Goal: Task Accomplishment & Management: Use online tool/utility

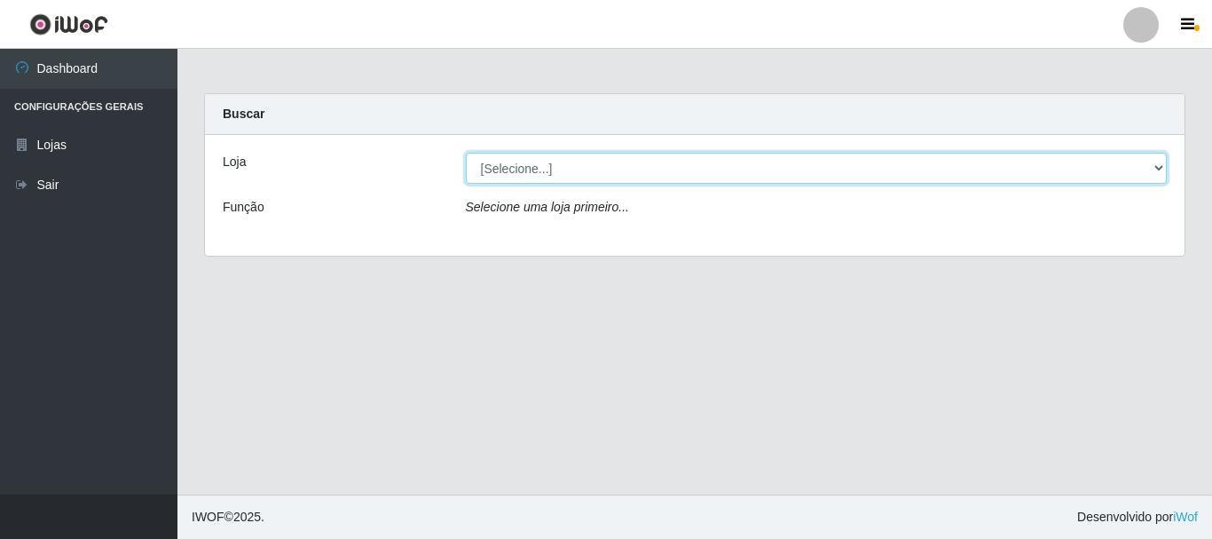
click at [644, 161] on select "[Selecione...] Super Vilton" at bounding box center [817, 168] width 702 height 31
select select "379"
click at [466, 153] on select "[Selecione...] Super Vilton" at bounding box center [817, 168] width 702 height 31
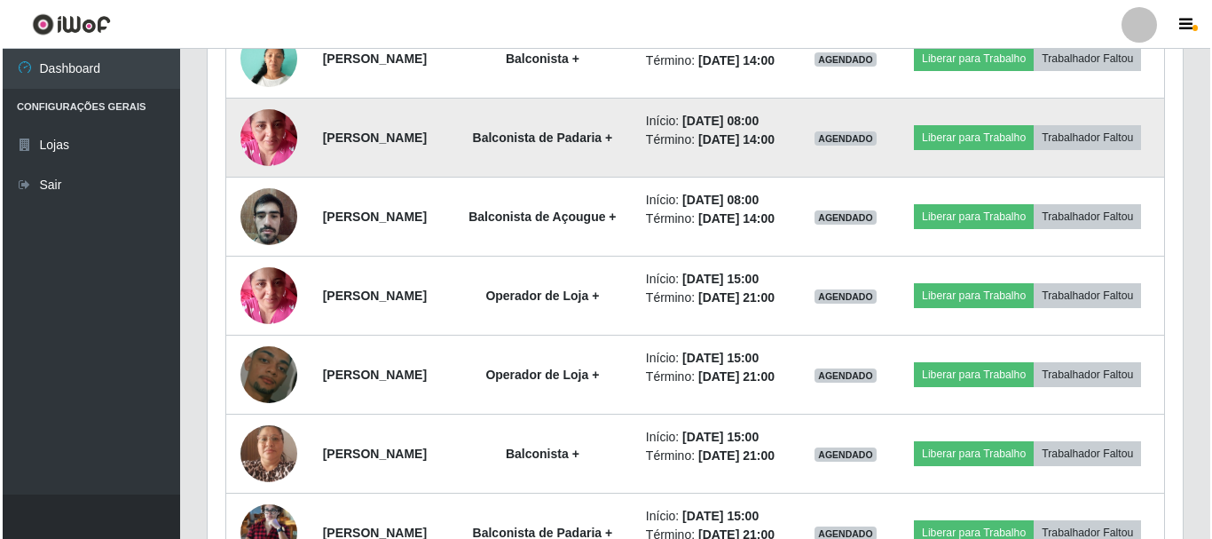
scroll to position [1165, 0]
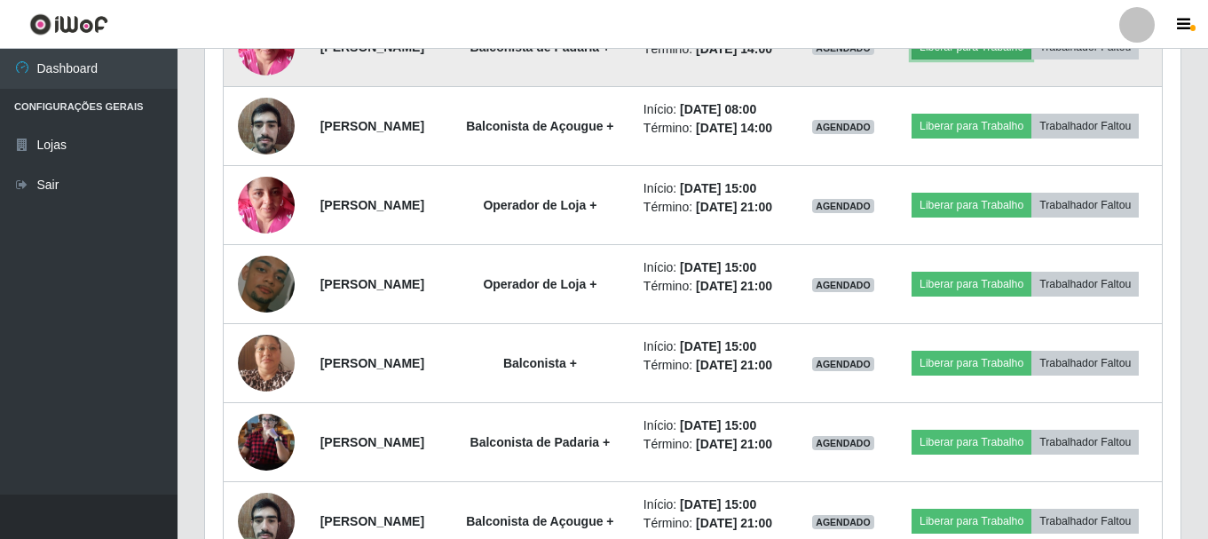
click at [1029, 59] on button "Liberar para Trabalho" at bounding box center [971, 47] width 120 height 25
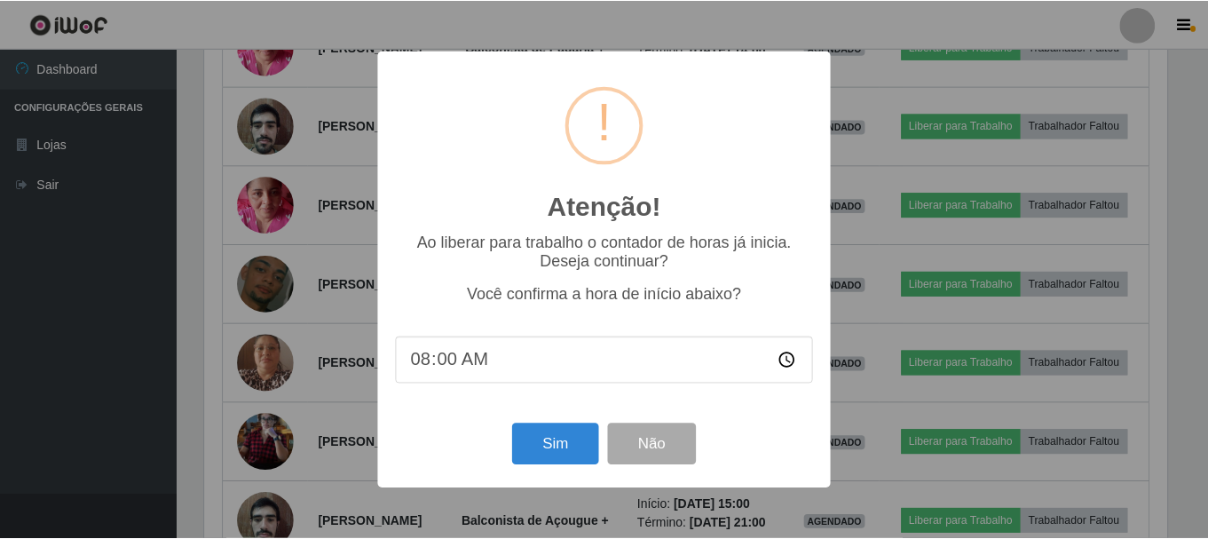
scroll to position [368, 966]
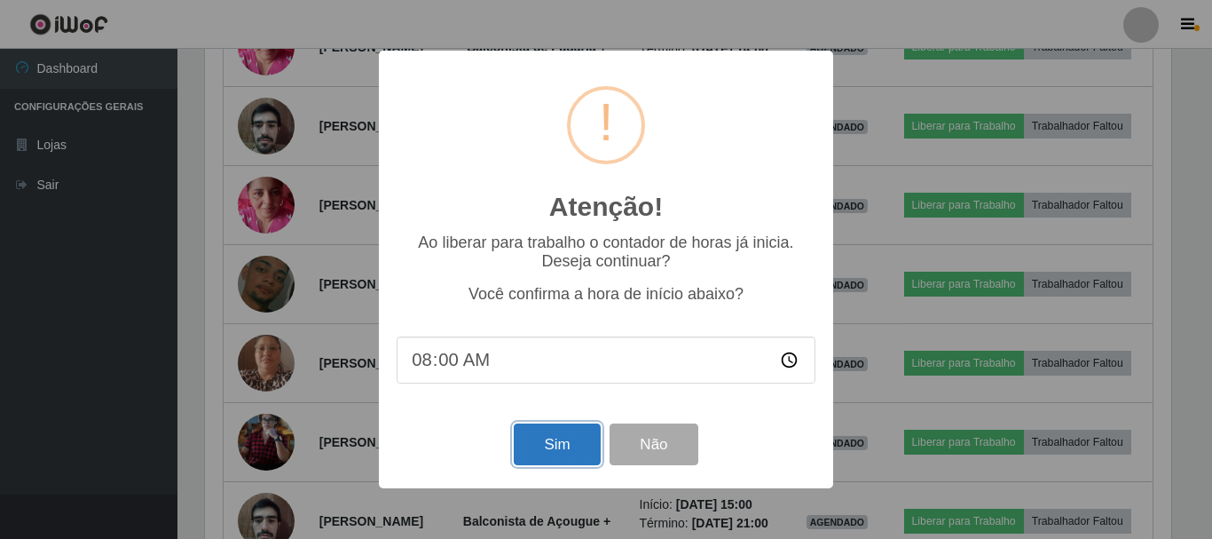
click at [535, 447] on button "Sim" at bounding box center [557, 444] width 86 height 42
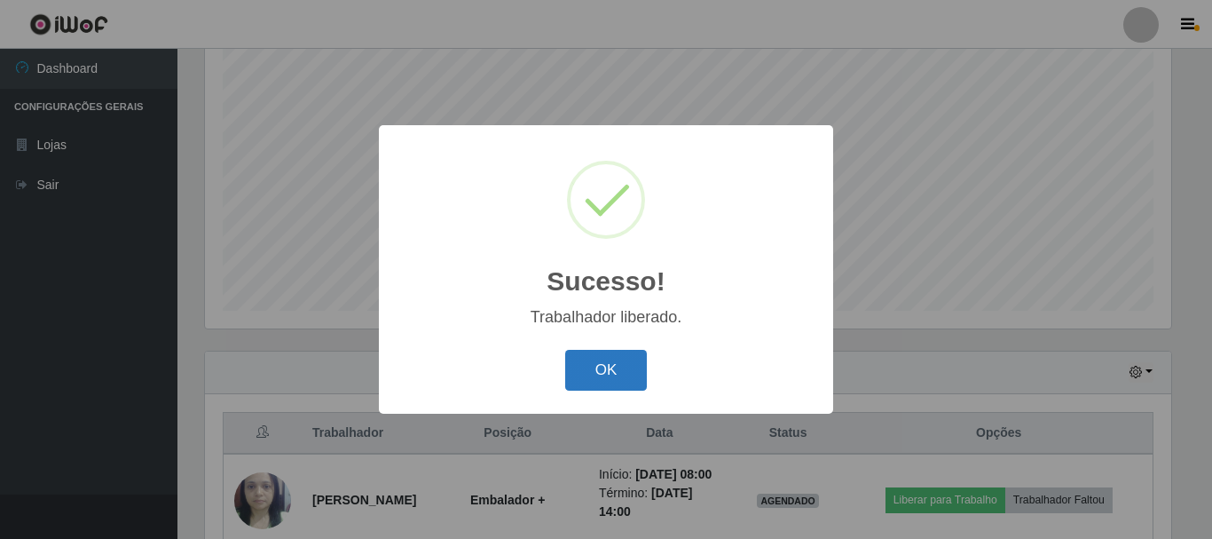
click at [605, 358] on button "OK" at bounding box center [606, 371] width 83 height 42
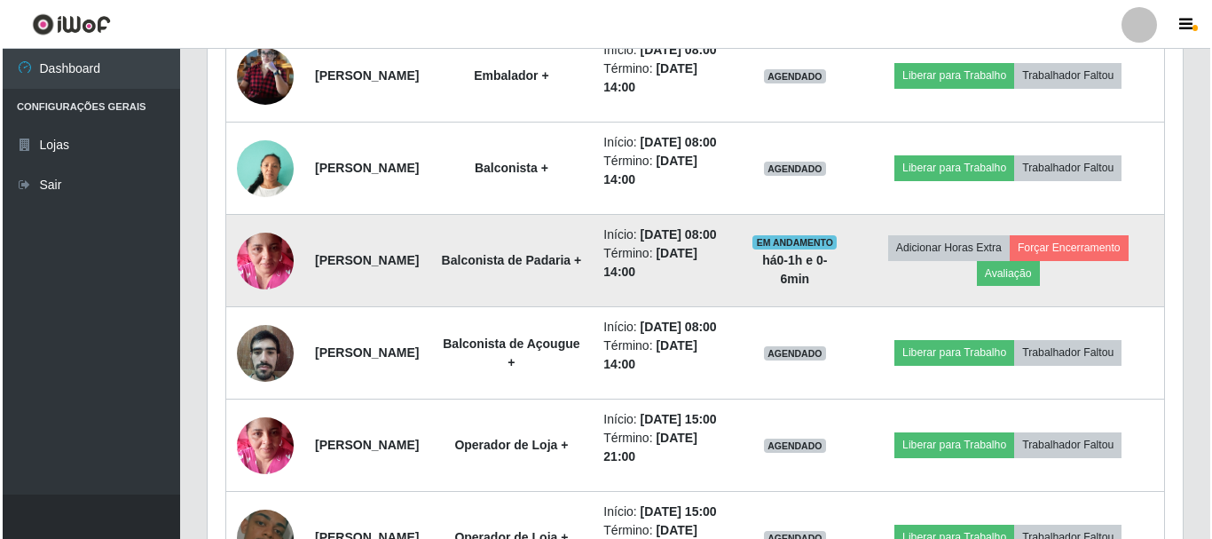
scroll to position [1034, 0]
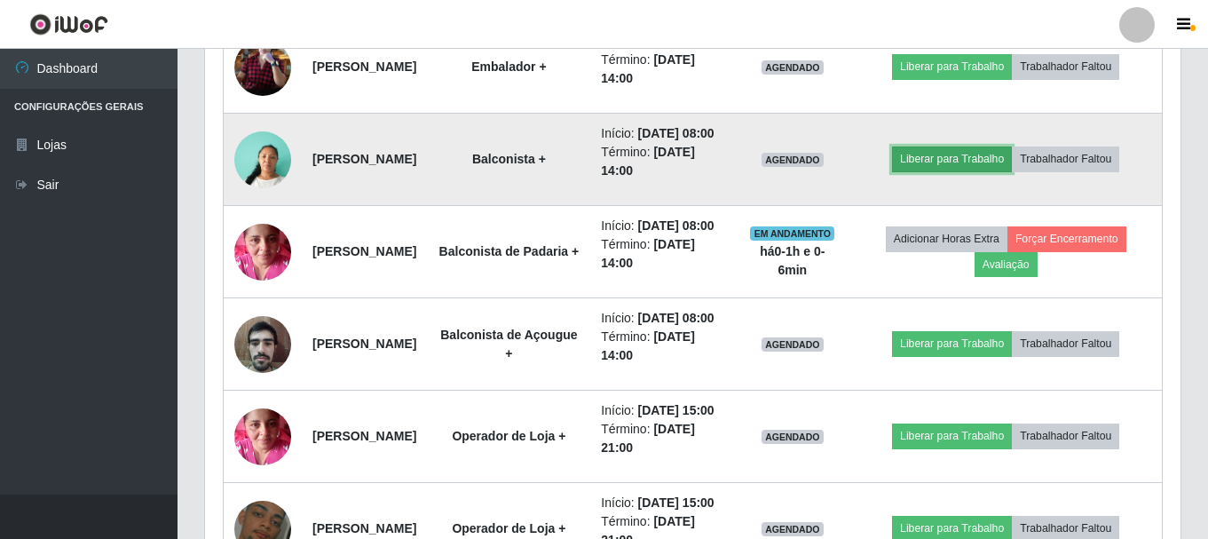
click at [967, 171] on button "Liberar para Trabalho" at bounding box center [952, 158] width 120 height 25
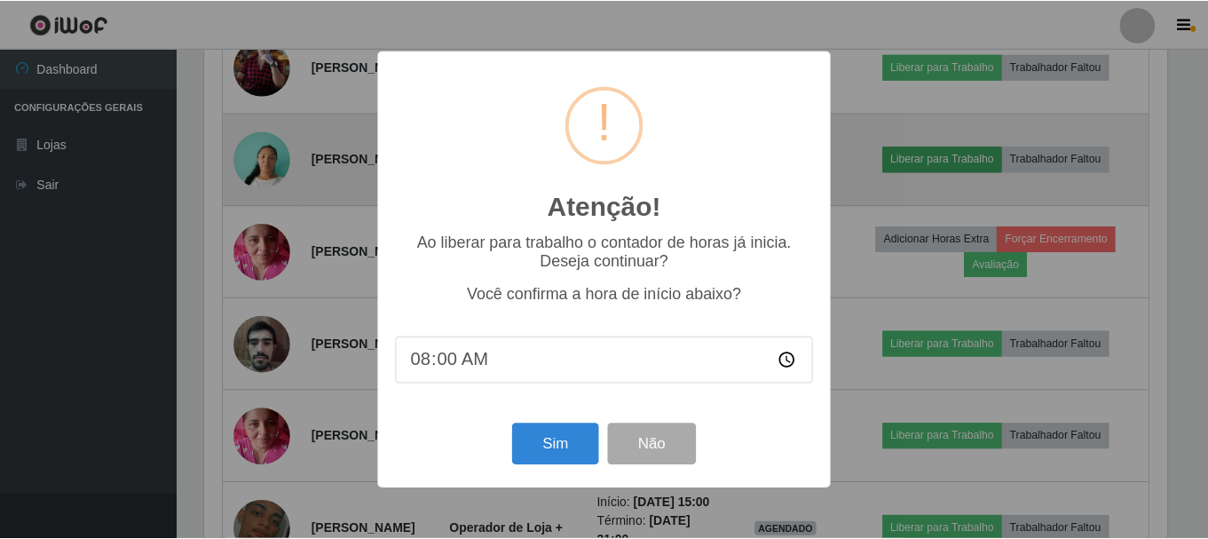
scroll to position [368, 966]
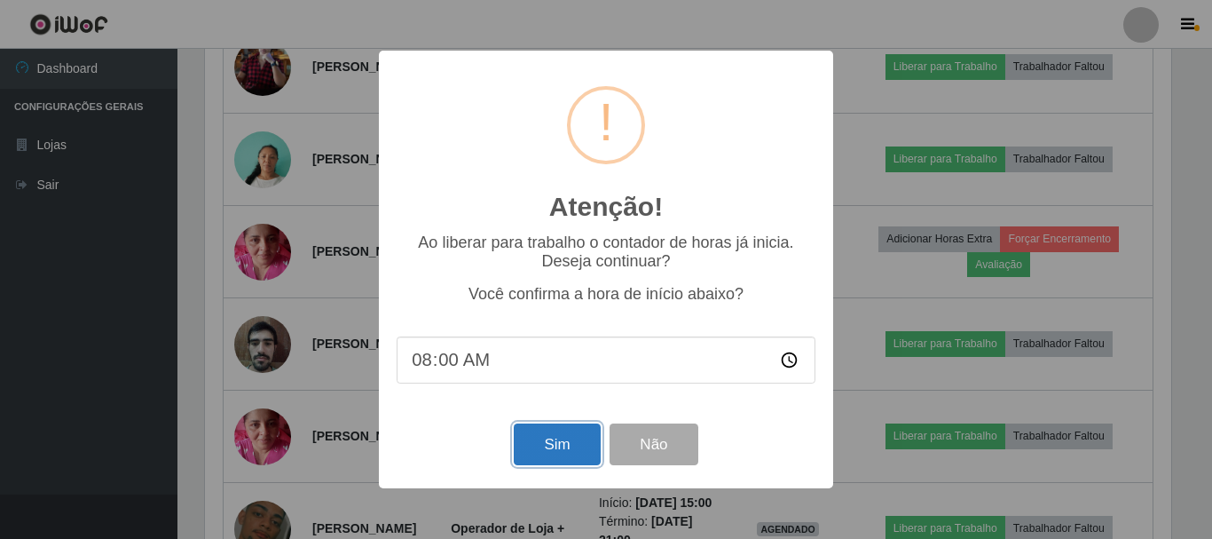
click at [560, 458] on button "Sim" at bounding box center [557, 444] width 86 height 42
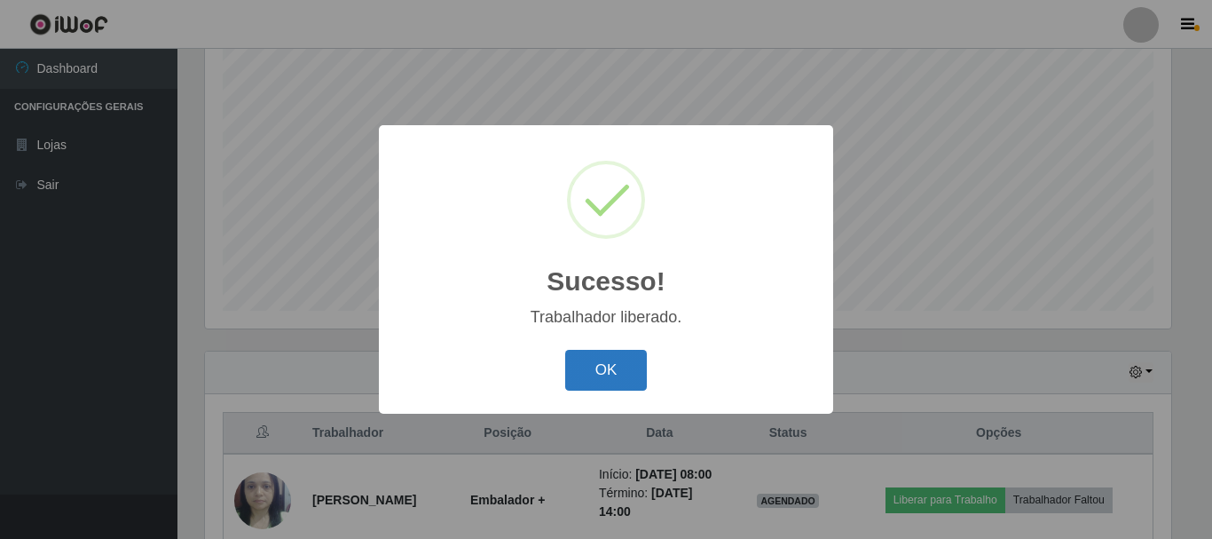
click at [604, 382] on button "OK" at bounding box center [606, 371] width 83 height 42
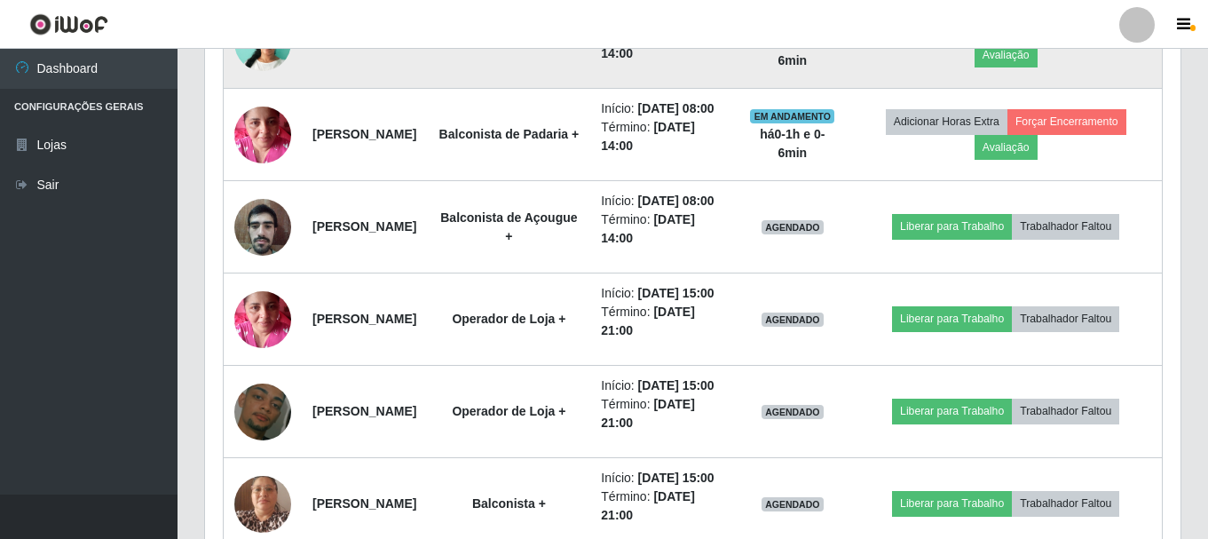
scroll to position [1300, 0]
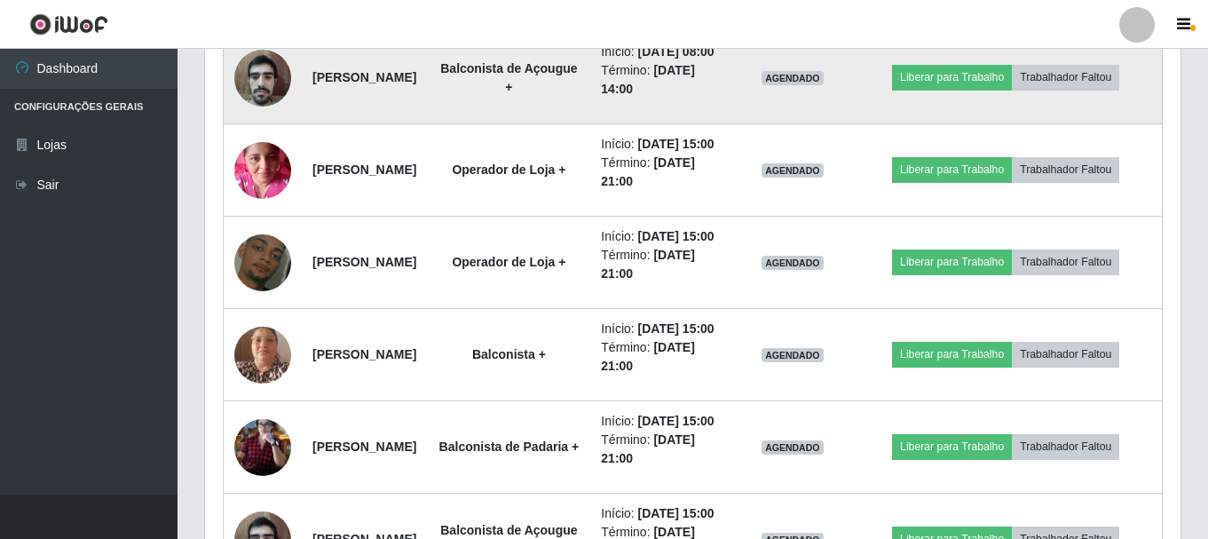
drag, startPoint x: 713, startPoint y: 234, endPoint x: 456, endPoint y: 197, distance: 260.0
click at [456, 124] on tr "[PERSON_NAME] de Açougue + Início: [DATE] 08:00 Término: [DATE] 14:00 AGENDADO …" at bounding box center [693, 78] width 939 height 92
click at [590, 124] on td "Balconista de Açougue +" at bounding box center [508, 78] width 163 height 92
drag, startPoint x: 664, startPoint y: 224, endPoint x: 620, endPoint y: 209, distance: 45.7
click at [620, 124] on tr "[PERSON_NAME] de Açougue + Início: [DATE] 08:00 Término: [DATE] 14:00 AGENDADO …" at bounding box center [693, 78] width 939 height 92
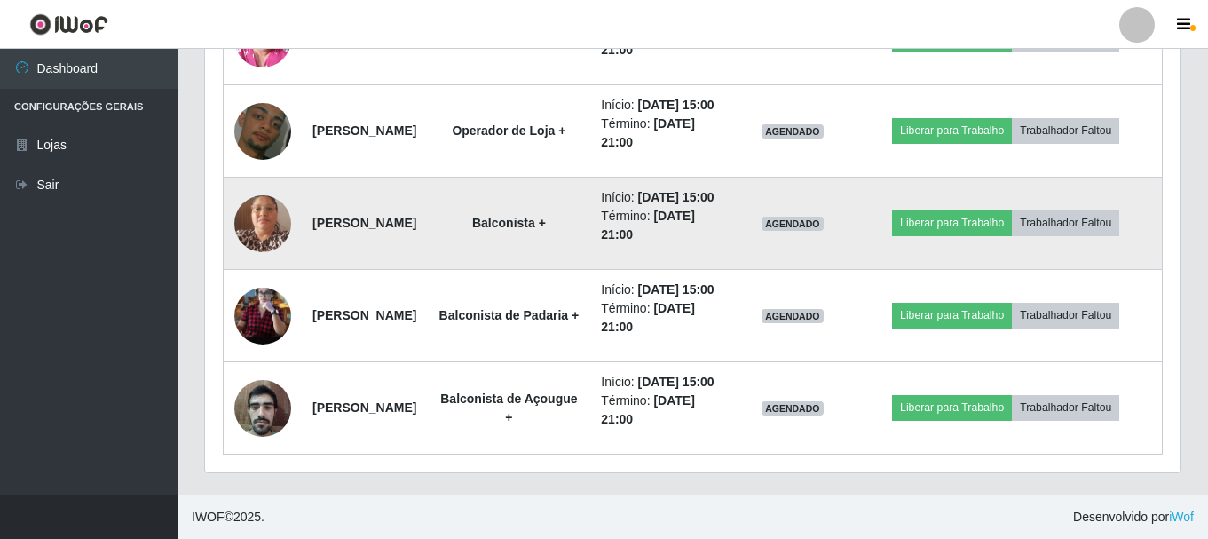
scroll to position [1655, 0]
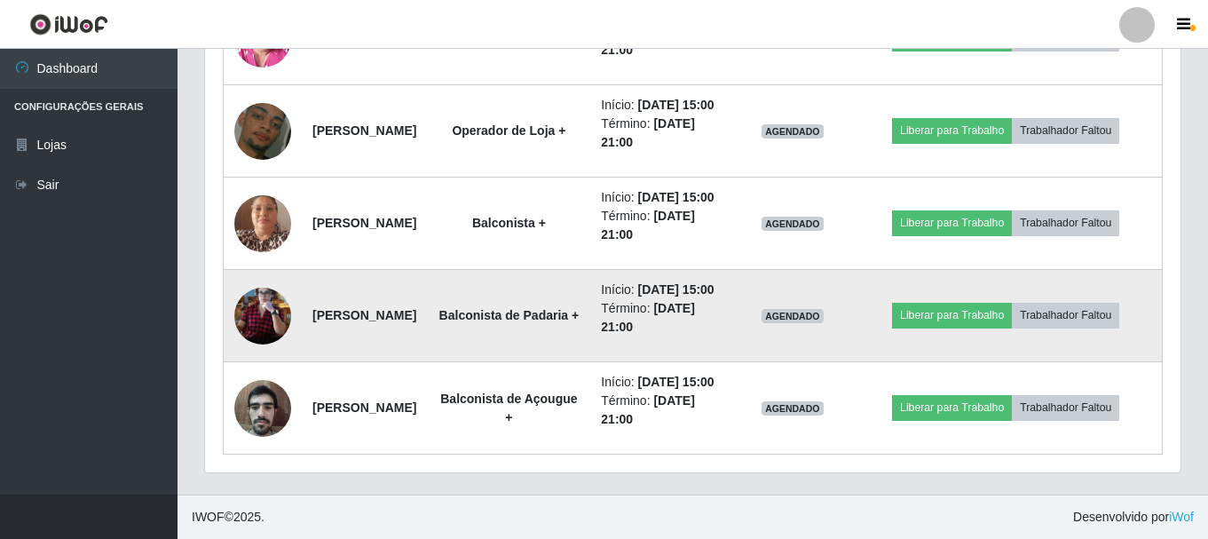
drag, startPoint x: 577, startPoint y: 303, endPoint x: 423, endPoint y: 297, distance: 153.6
click at [423, 297] on tr "[PERSON_NAME] de Padaria + Início: [DATE] 15:00 Término: [DATE] 21:00 AGENDADO …" at bounding box center [693, 316] width 939 height 92
click at [427, 320] on td "[PERSON_NAME]" at bounding box center [364, 316] width 125 height 92
click at [257, 288] on img at bounding box center [262, 315] width 57 height 77
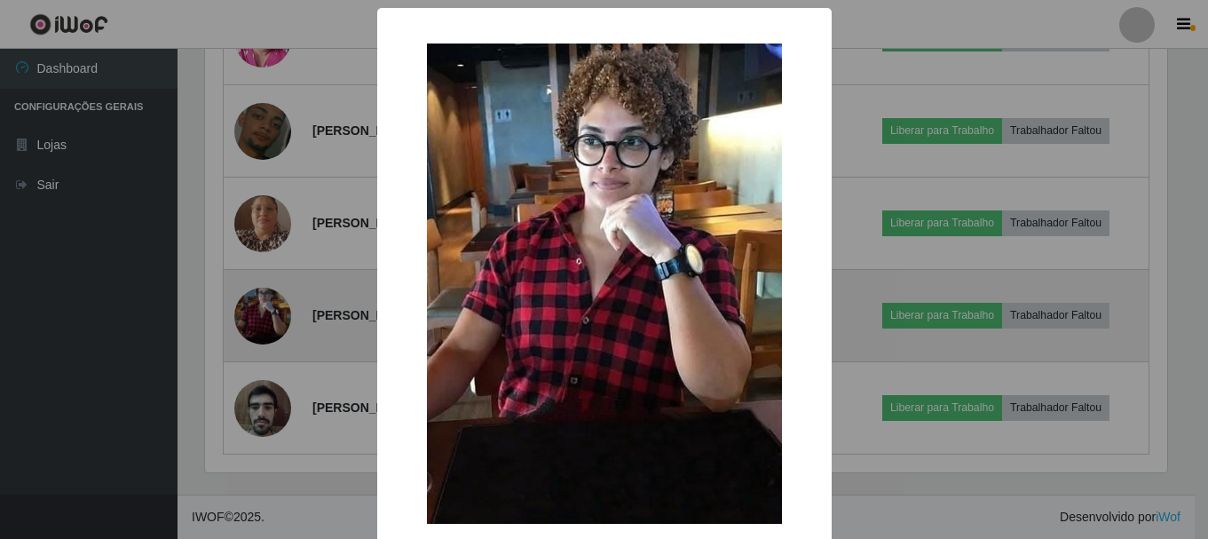
scroll to position [368, 966]
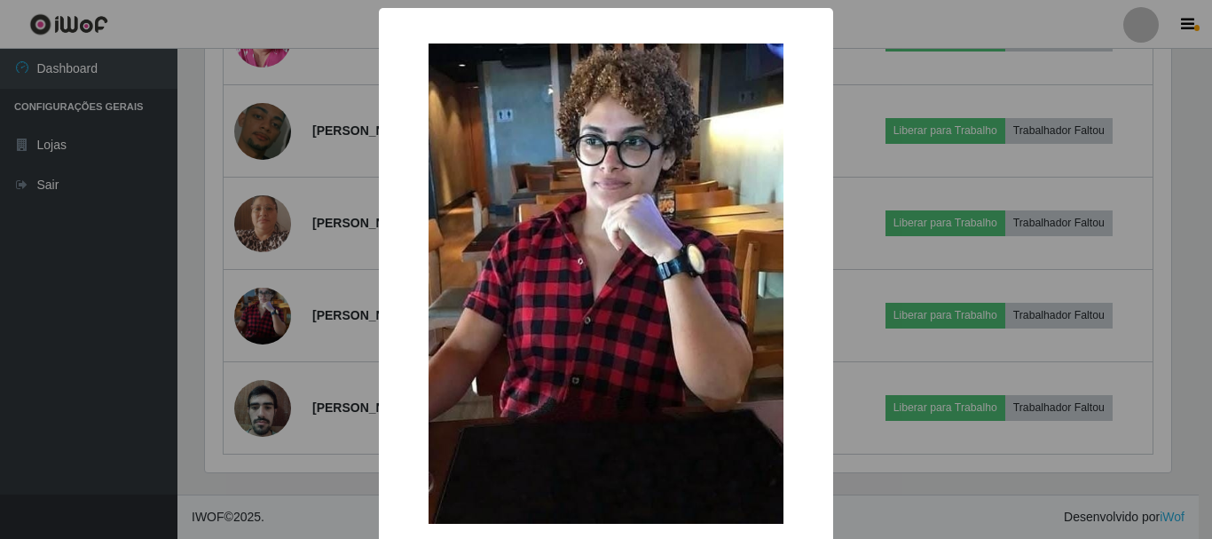
click at [199, 312] on div "× OK Cancel" at bounding box center [606, 269] width 1212 height 539
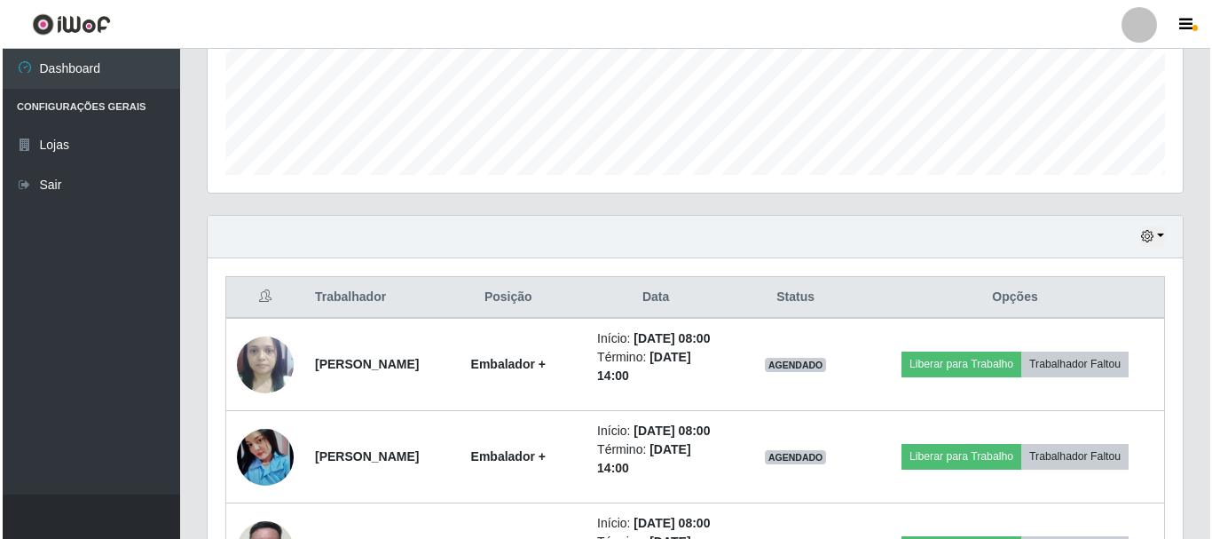
scroll to position [501, 0]
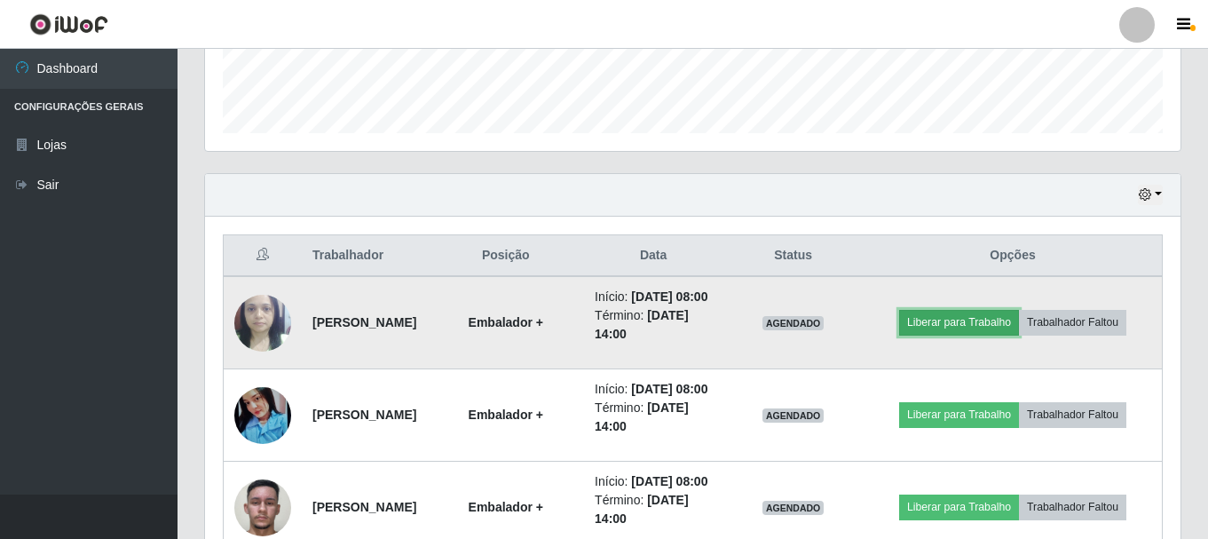
click at [994, 319] on button "Liberar para Trabalho" at bounding box center [959, 322] width 120 height 25
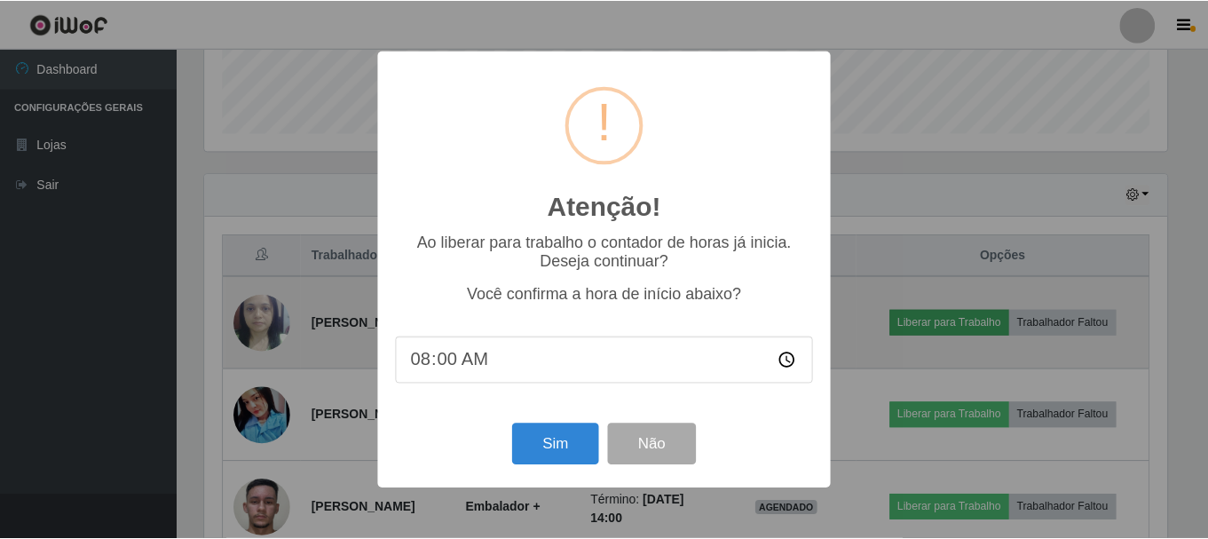
scroll to position [368, 966]
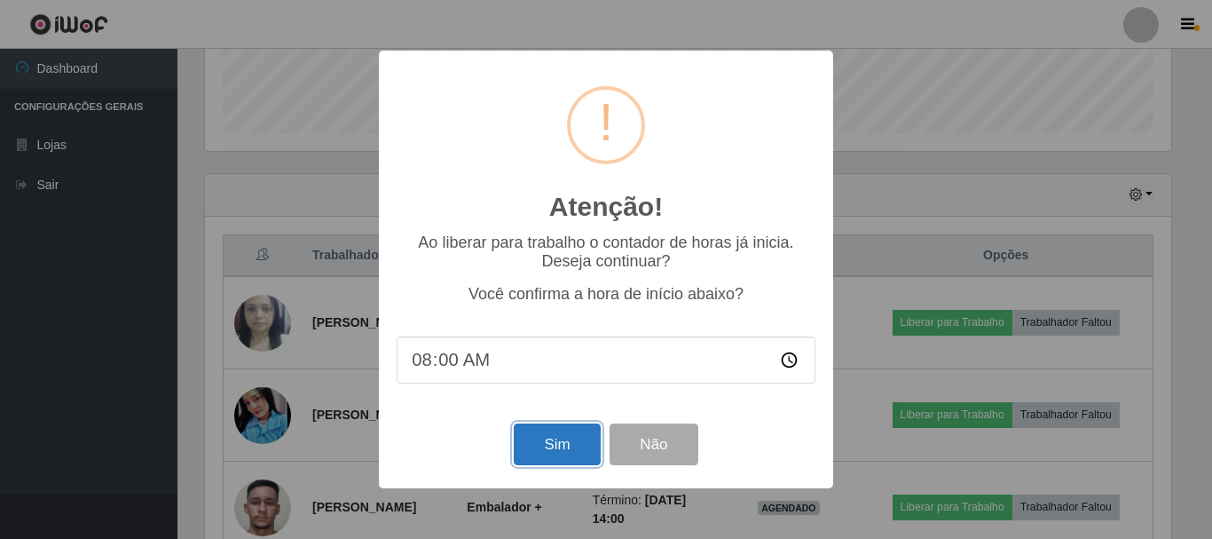
click at [533, 452] on button "Sim" at bounding box center [557, 444] width 86 height 42
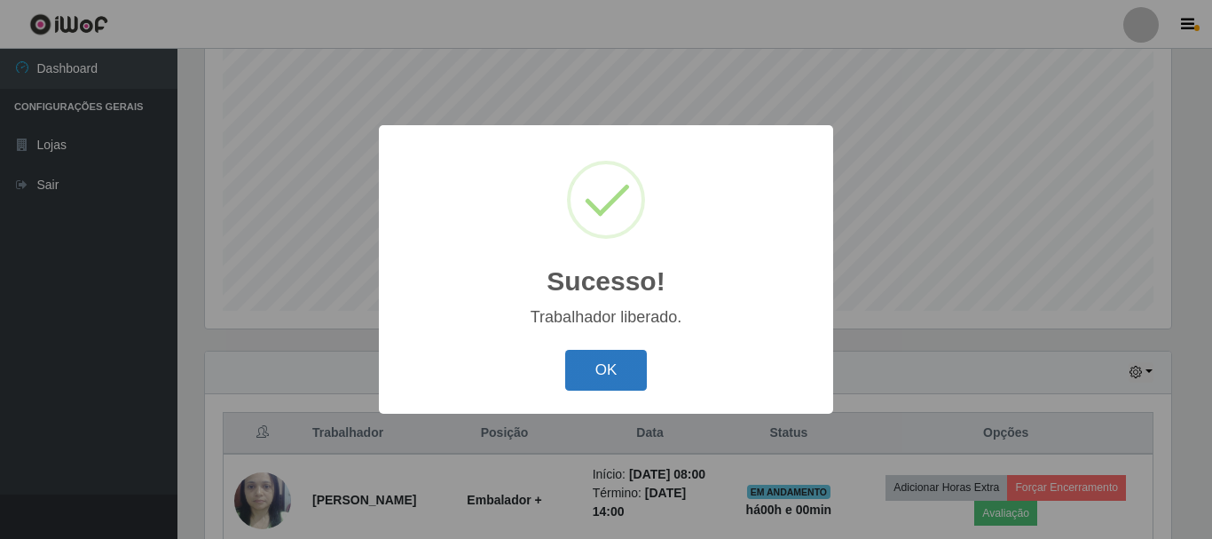
click at [614, 384] on button "OK" at bounding box center [606, 371] width 83 height 42
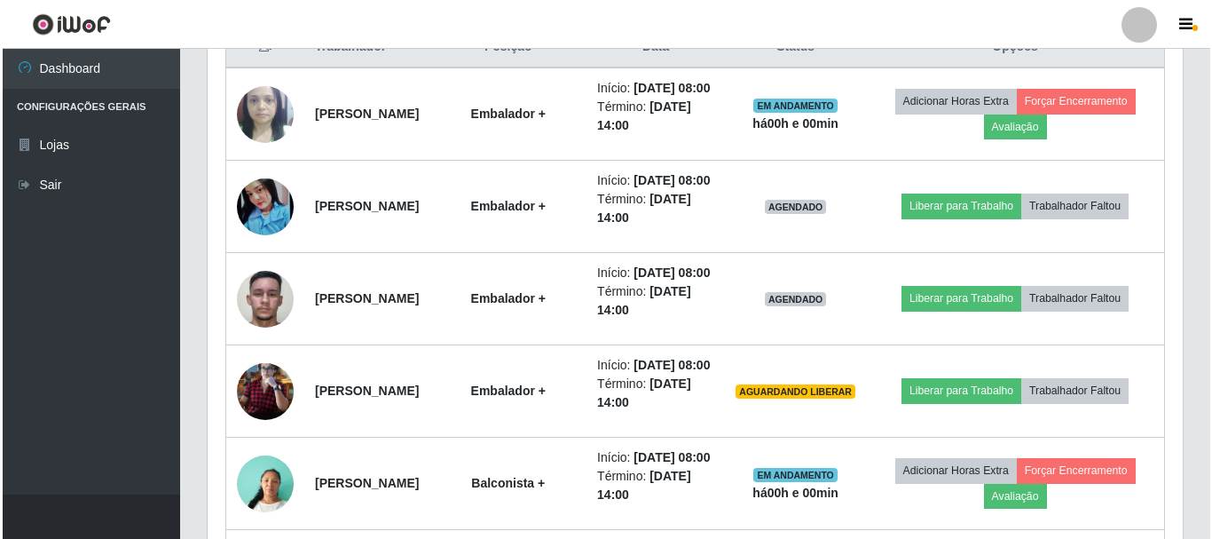
scroll to position [679, 0]
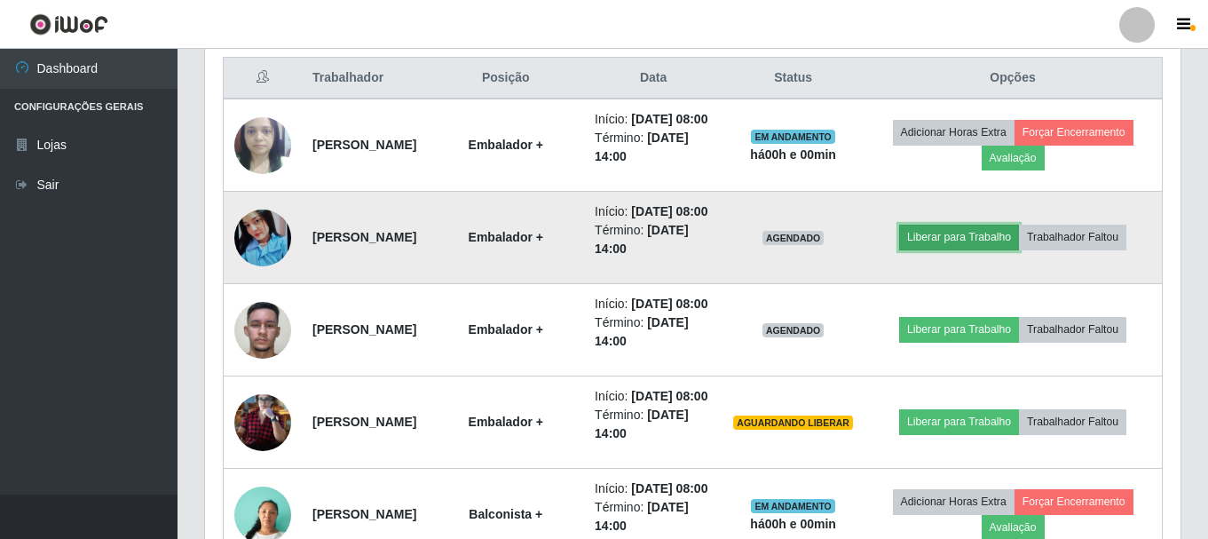
click at [1019, 249] on button "Liberar para Trabalho" at bounding box center [959, 236] width 120 height 25
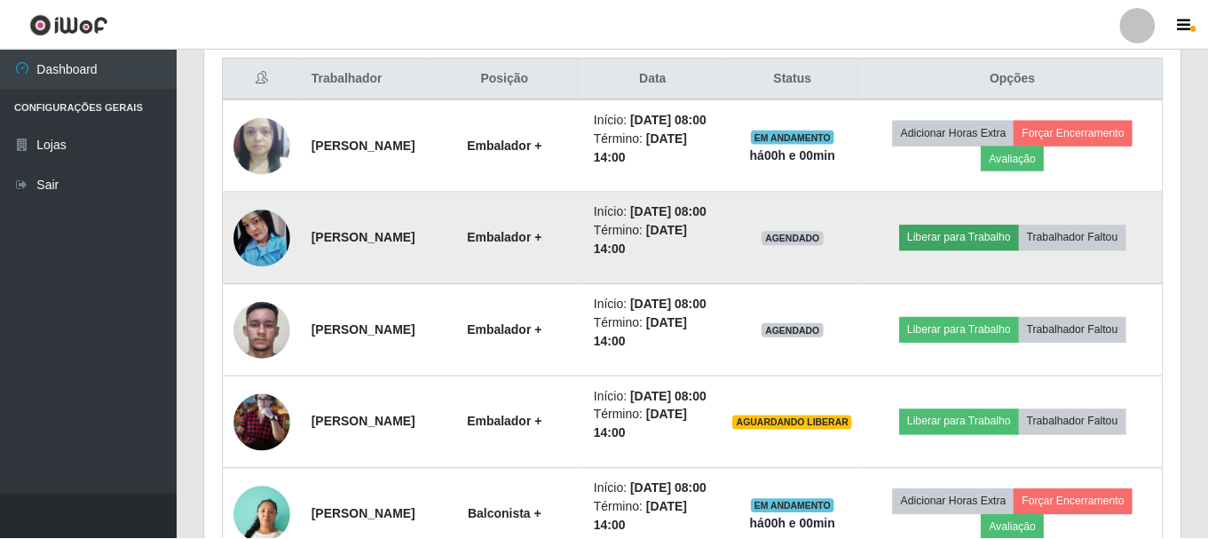
scroll to position [368, 966]
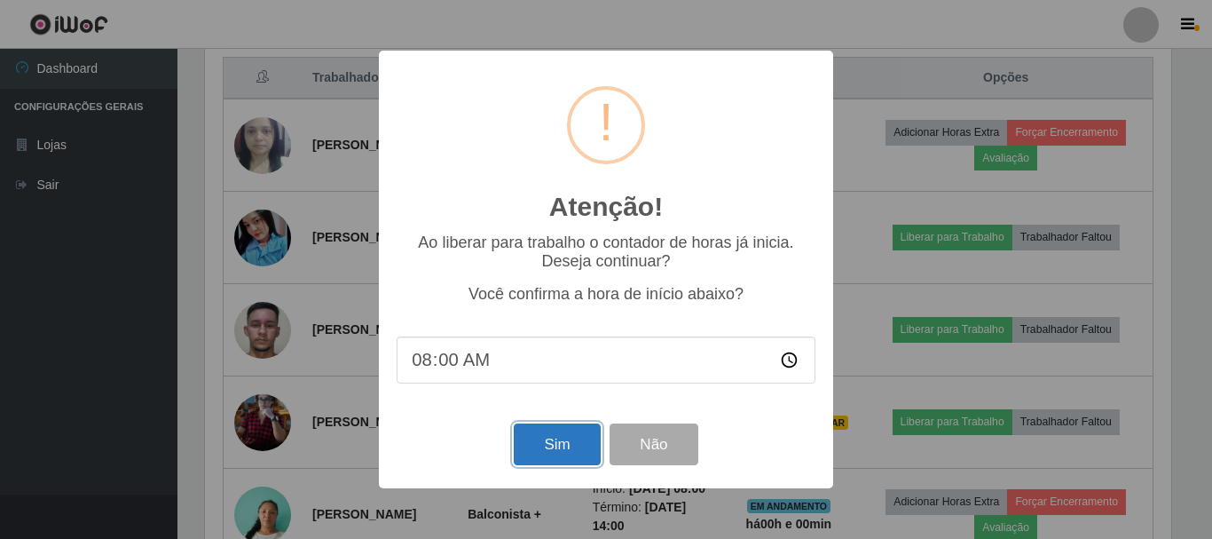
click at [575, 440] on button "Sim" at bounding box center [557, 444] width 86 height 42
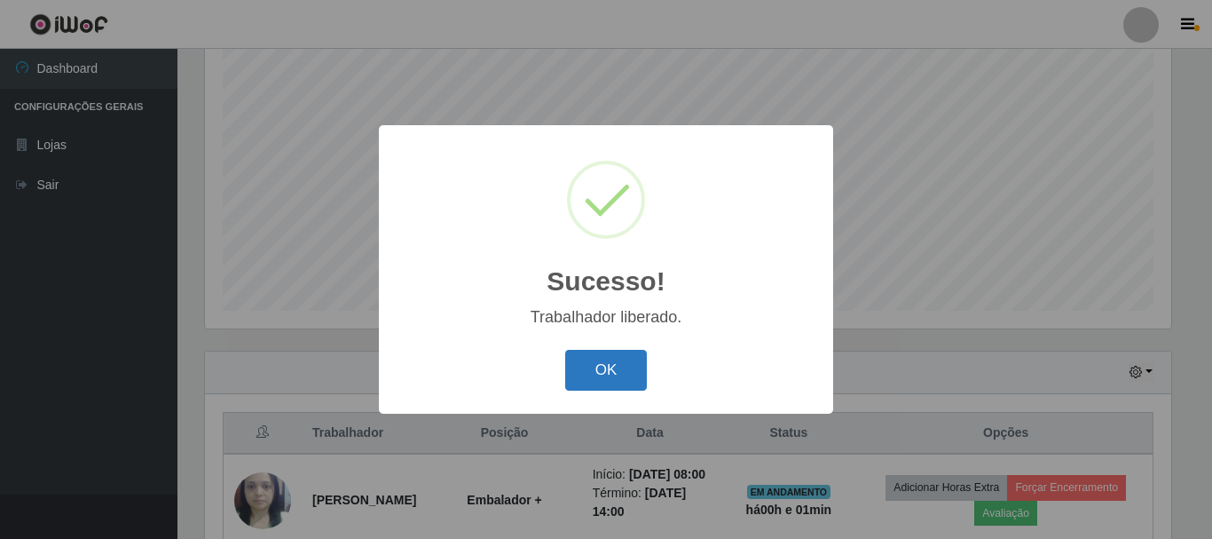
click at [584, 378] on button "OK" at bounding box center [606, 371] width 83 height 42
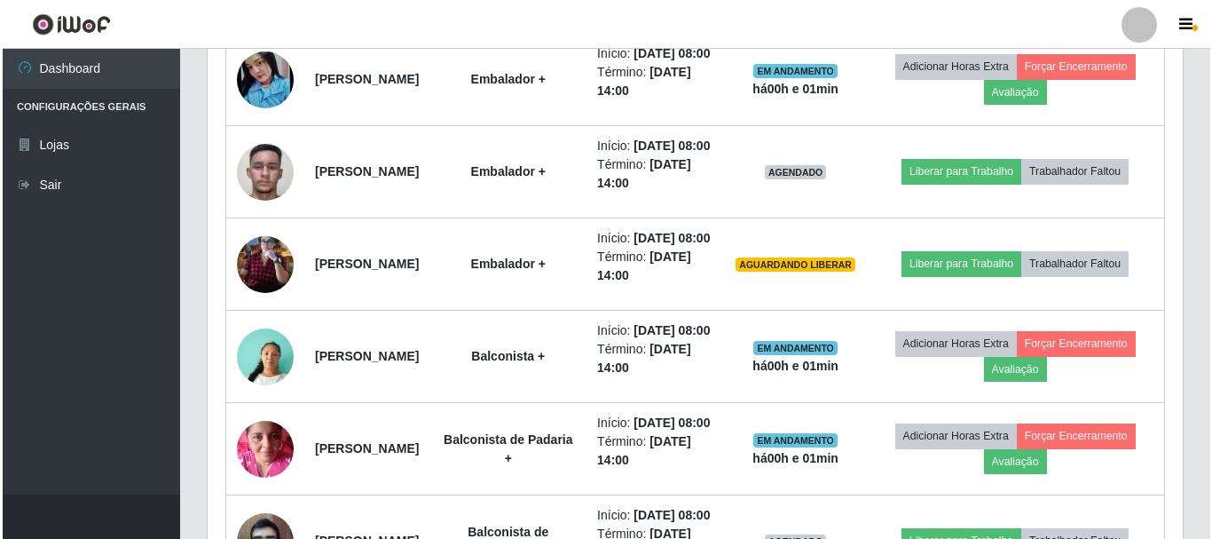
scroll to position [1034, 0]
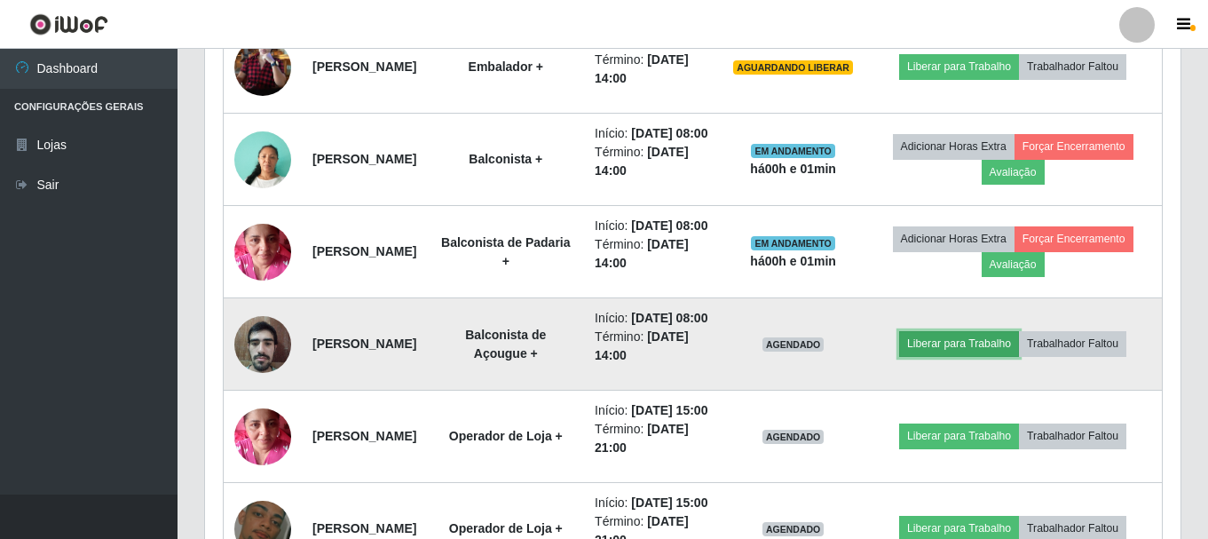
click at [974, 356] on button "Liberar para Trabalho" at bounding box center [959, 343] width 120 height 25
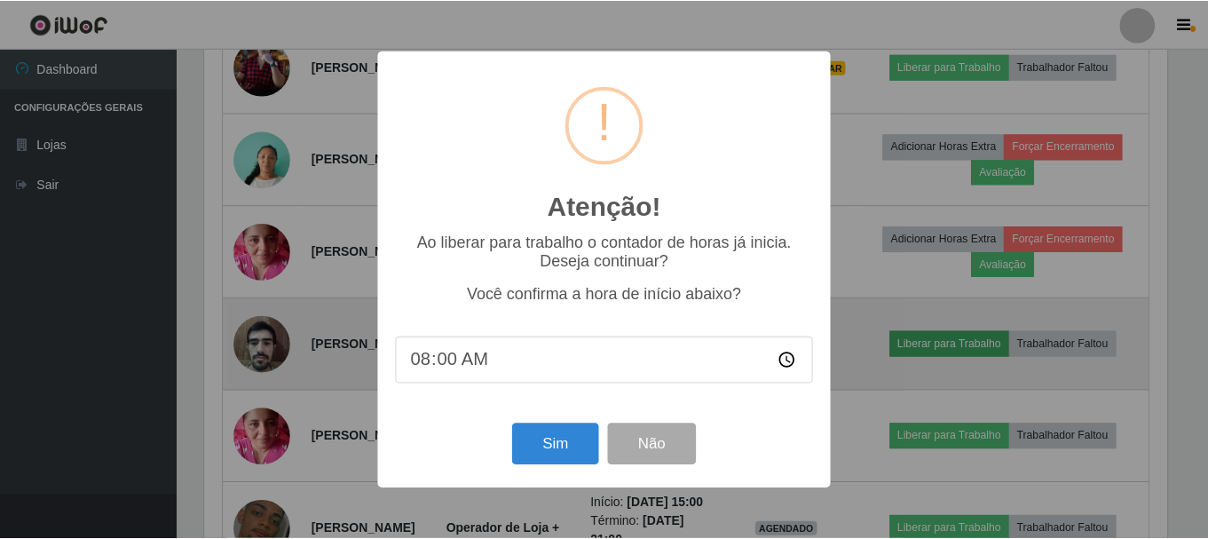
scroll to position [368, 966]
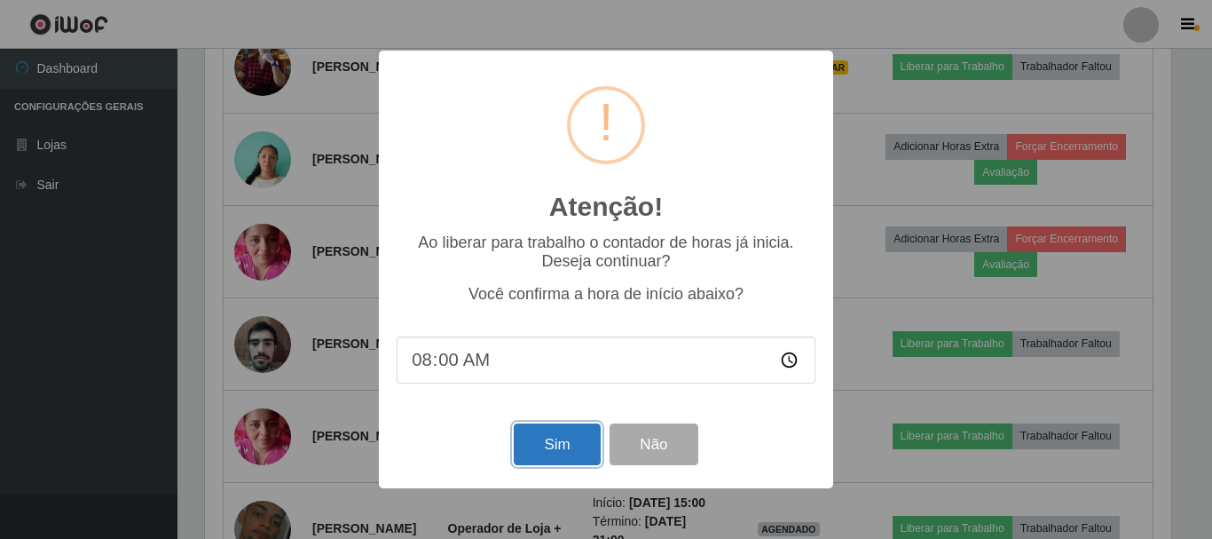
click at [570, 460] on button "Sim" at bounding box center [557, 444] width 86 height 42
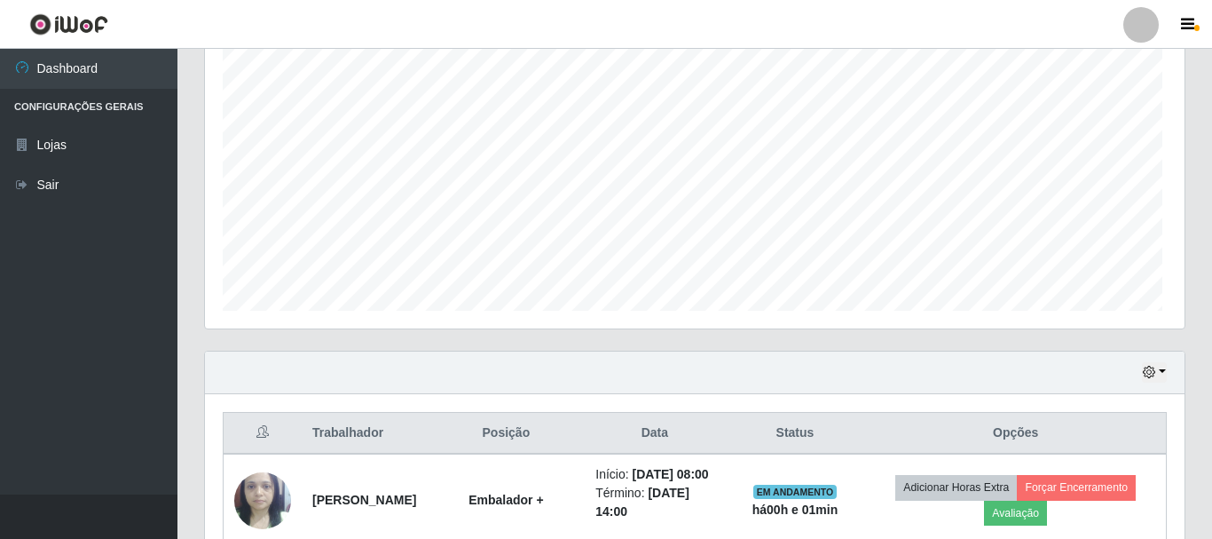
scroll to position [0, 0]
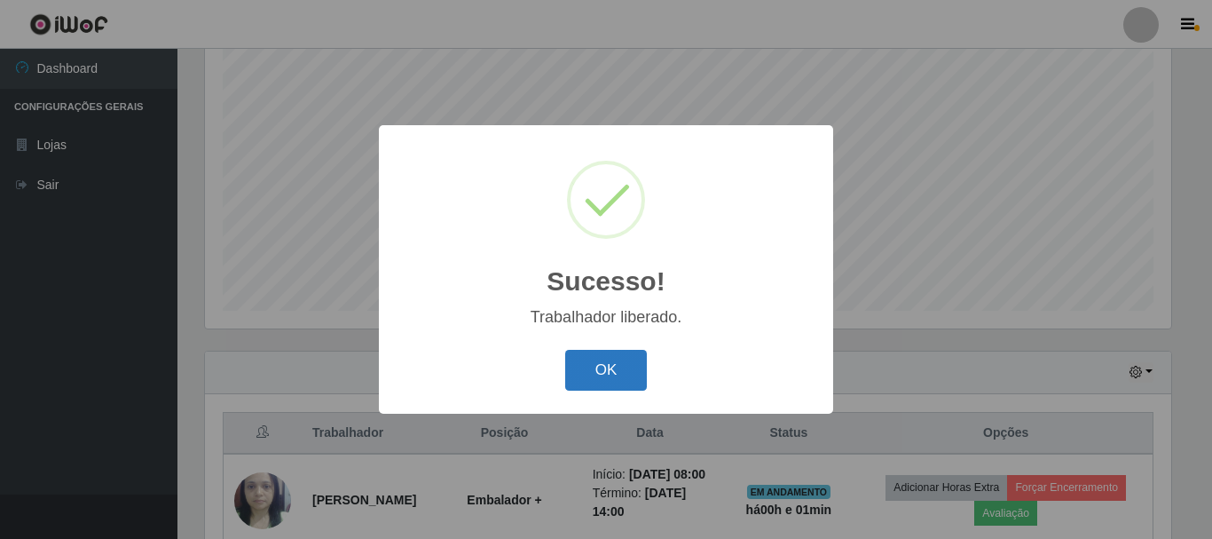
click at [627, 383] on button "OK" at bounding box center [606, 371] width 83 height 42
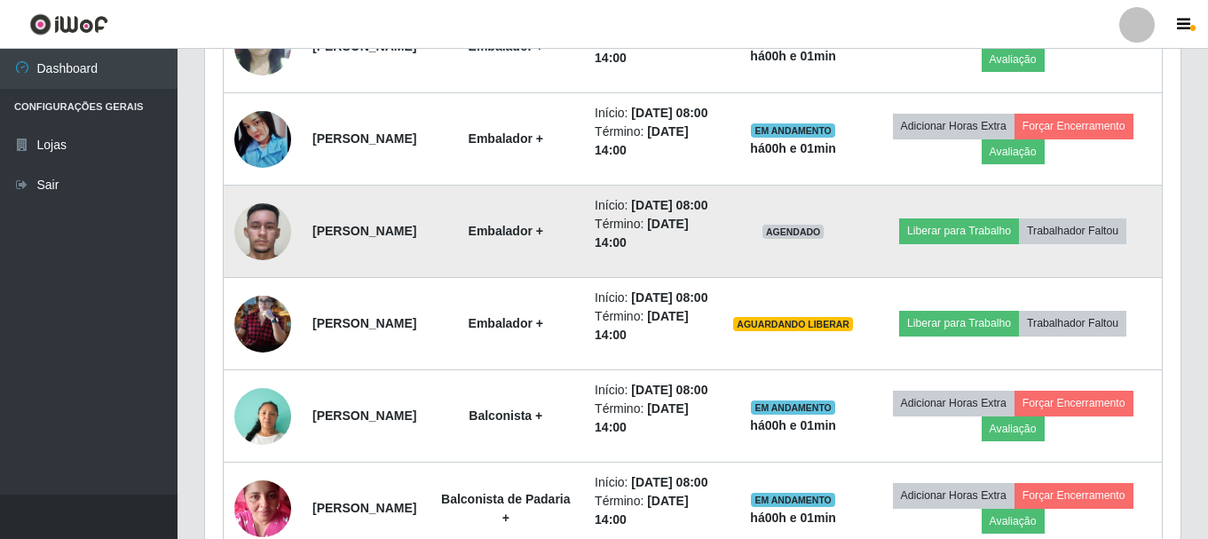
scroll to position [945, 0]
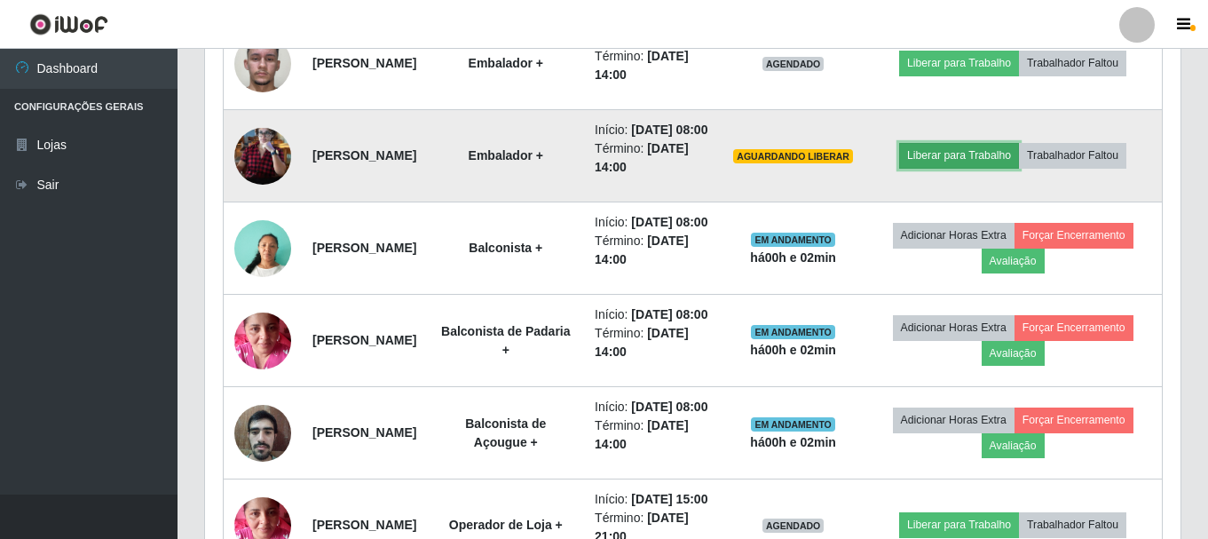
click at [954, 168] on button "Liberar para Trabalho" at bounding box center [959, 155] width 120 height 25
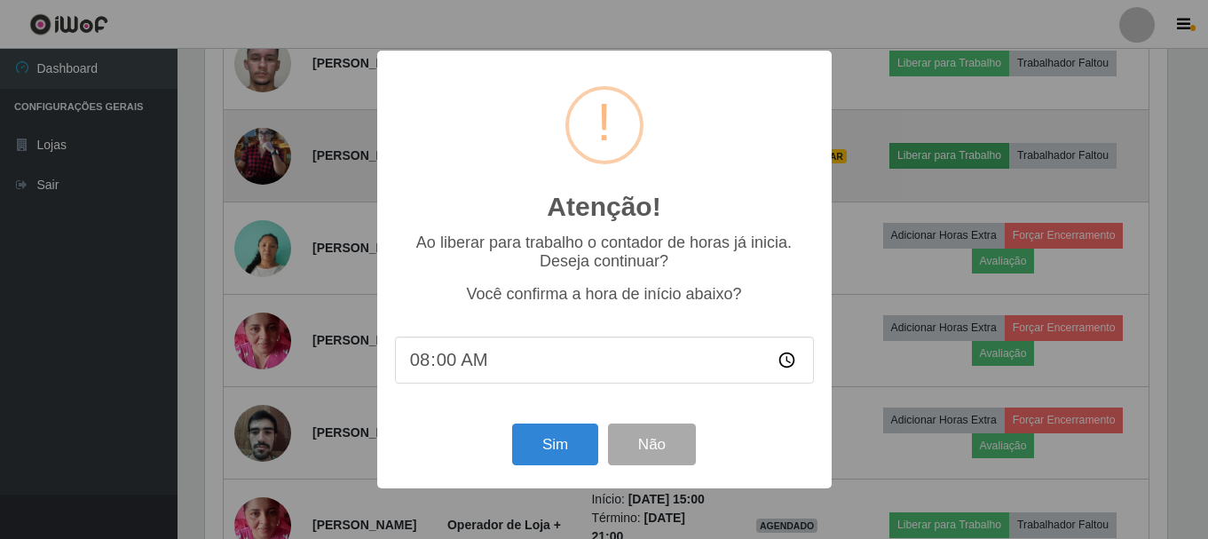
scroll to position [368, 966]
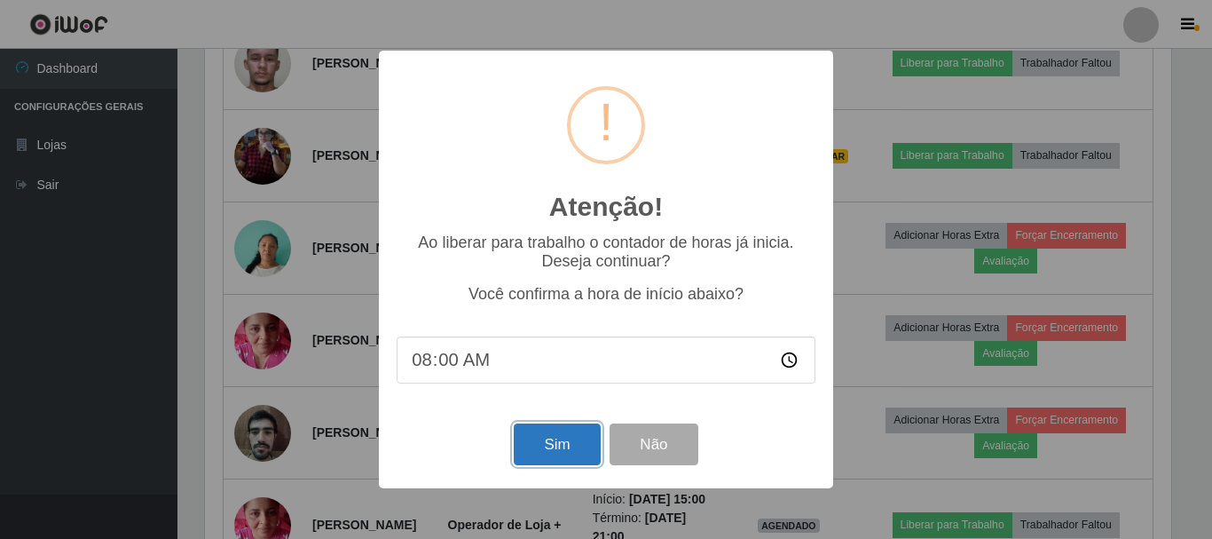
click at [577, 429] on button "Sim" at bounding box center [557, 444] width 86 height 42
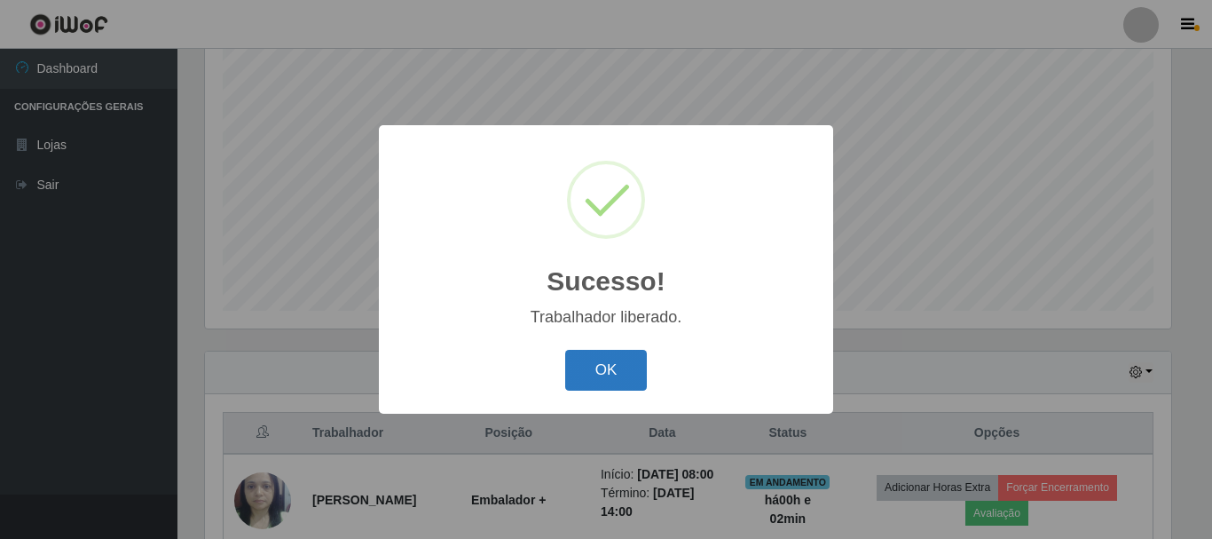
click at [578, 374] on button "OK" at bounding box center [606, 371] width 83 height 42
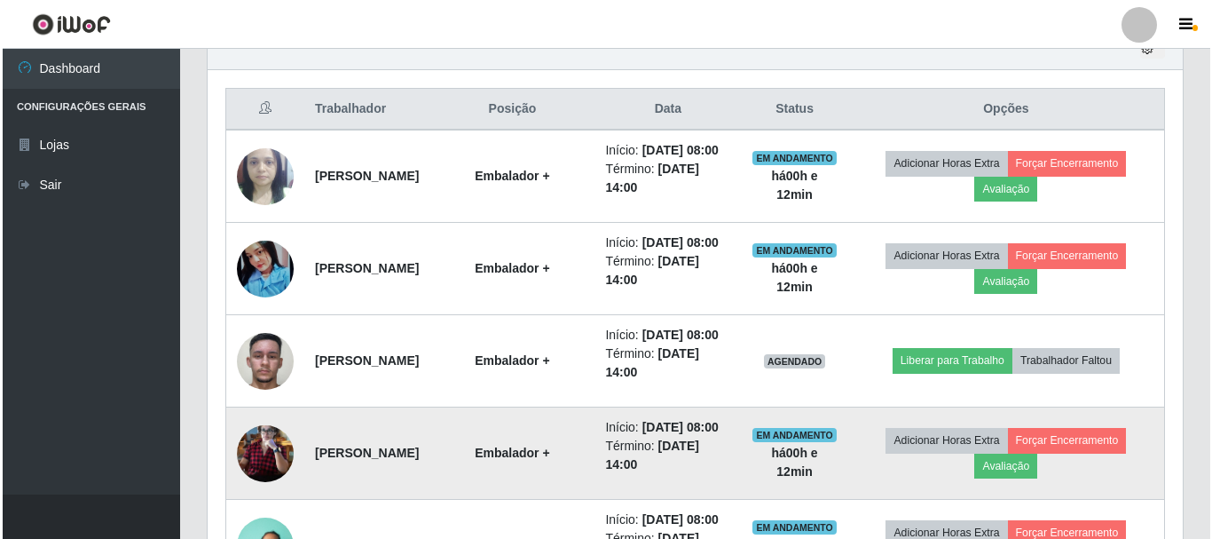
scroll to position [767, 0]
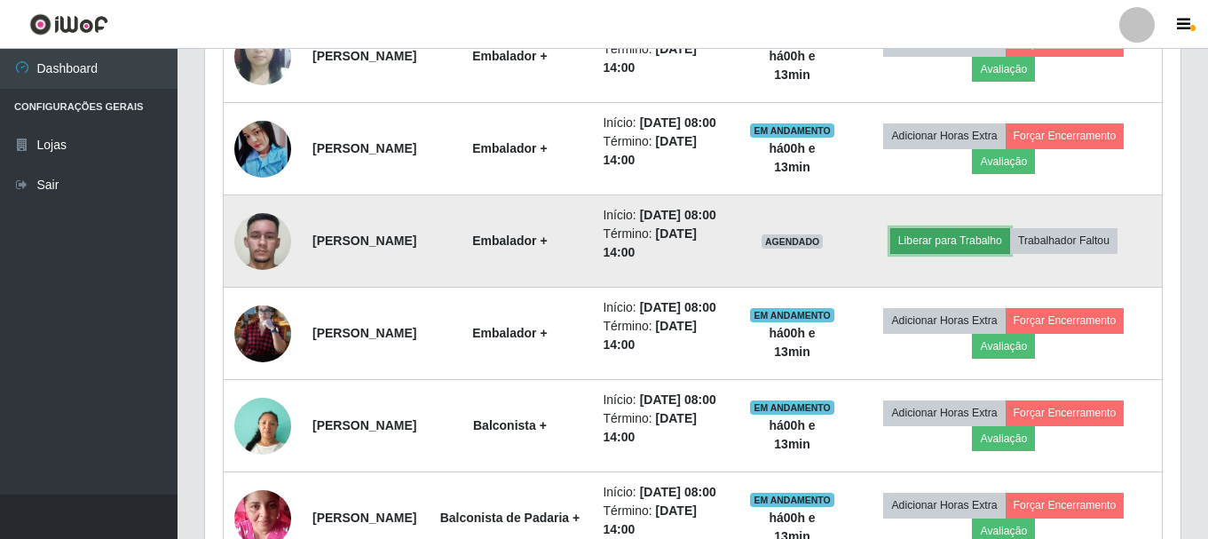
click at [936, 253] on button "Liberar para Trabalho" at bounding box center [950, 240] width 120 height 25
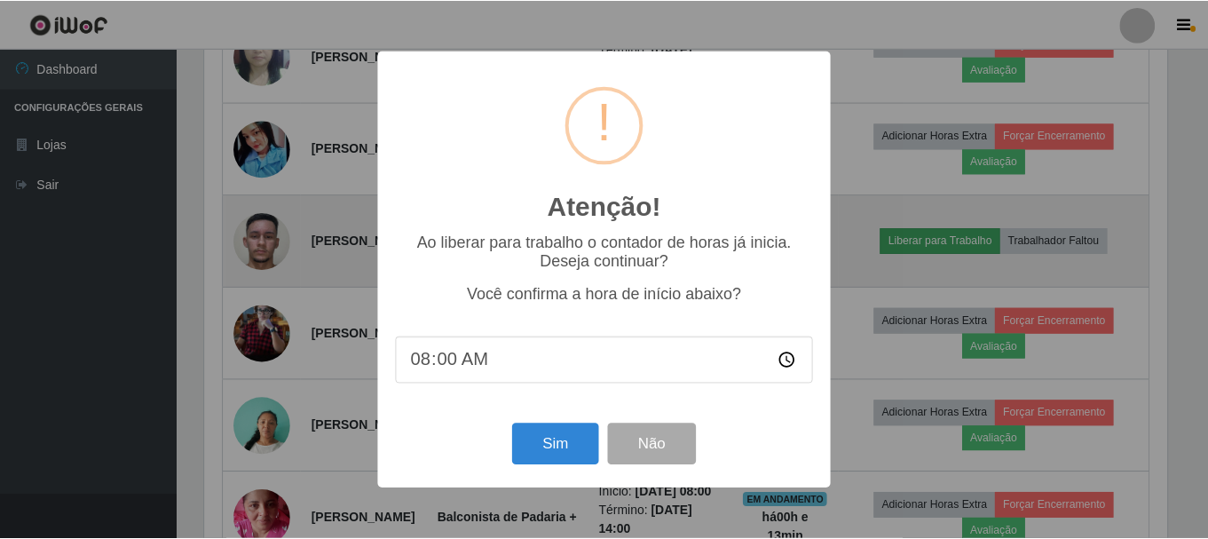
scroll to position [368, 966]
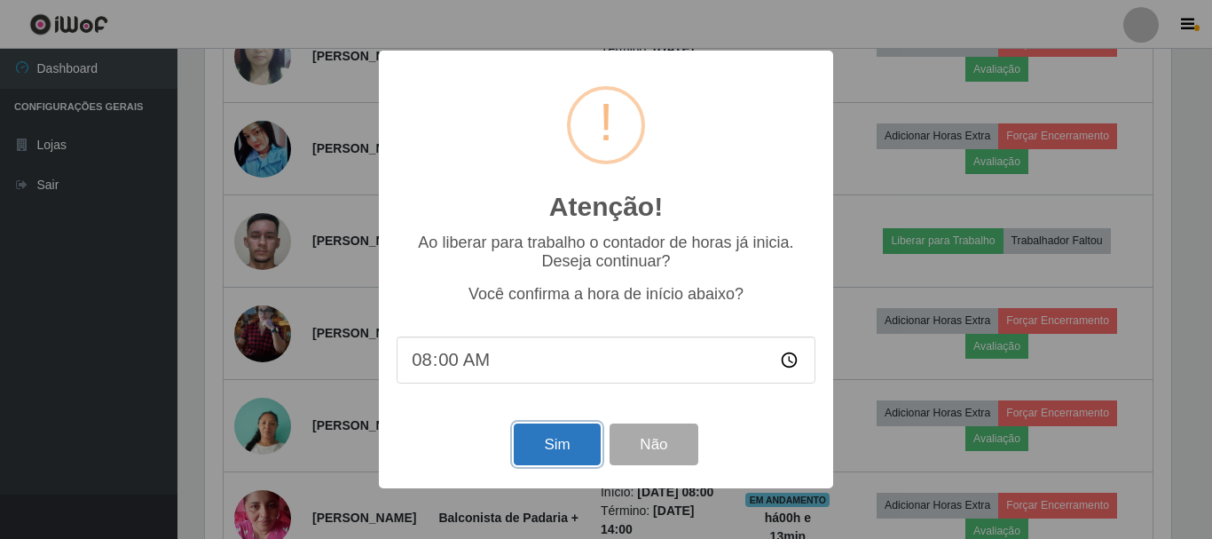
click at [563, 438] on button "Sim" at bounding box center [557, 444] width 86 height 42
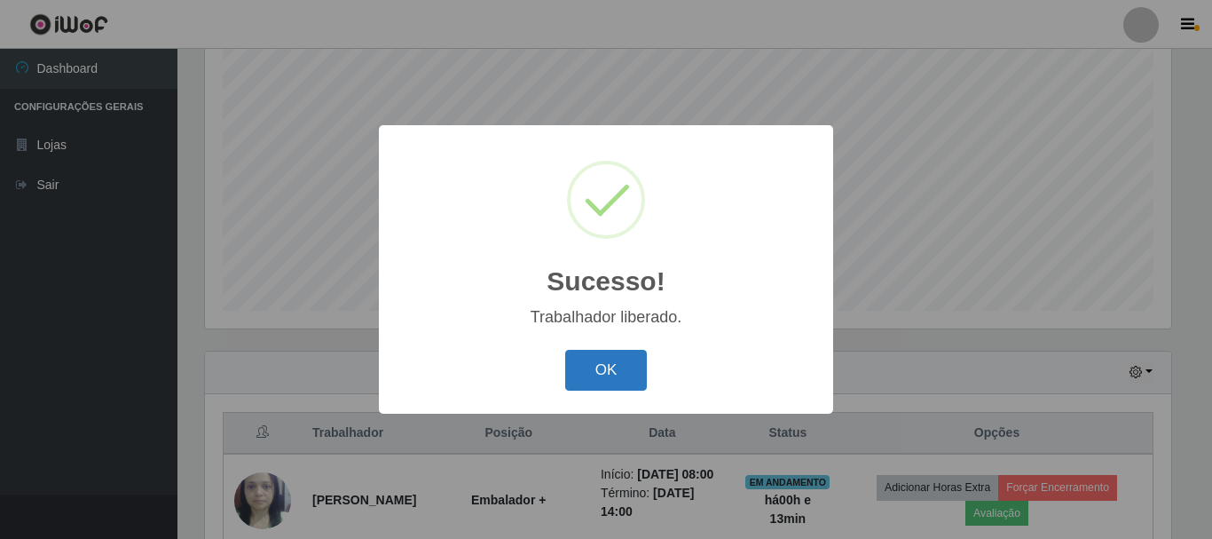
click at [601, 376] on button "OK" at bounding box center [606, 371] width 83 height 42
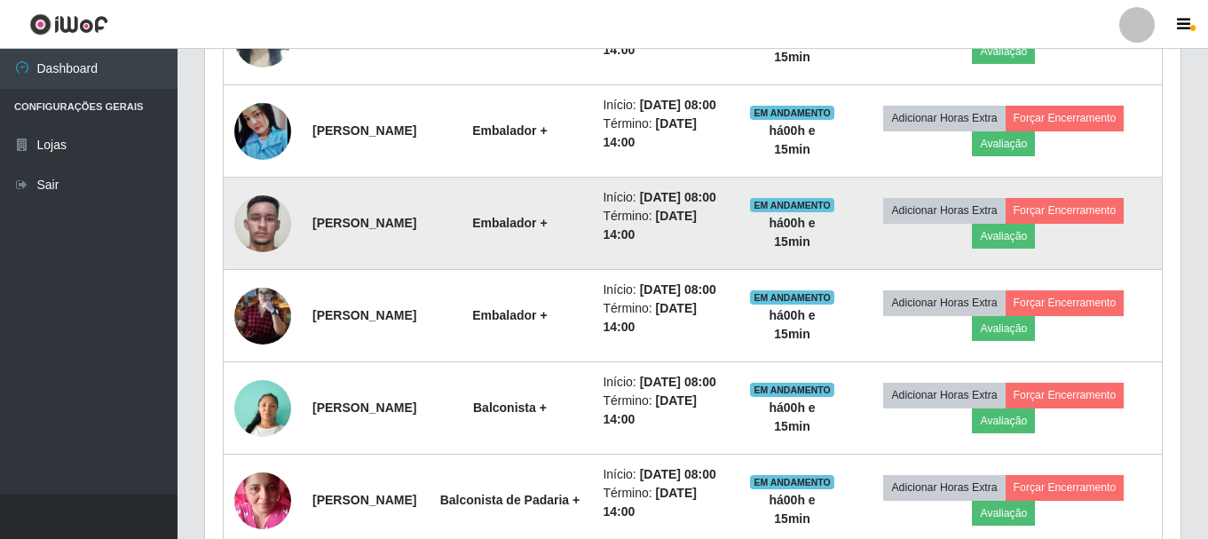
scroll to position [856, 0]
